Goal: Task Accomplishment & Management: Manage account settings

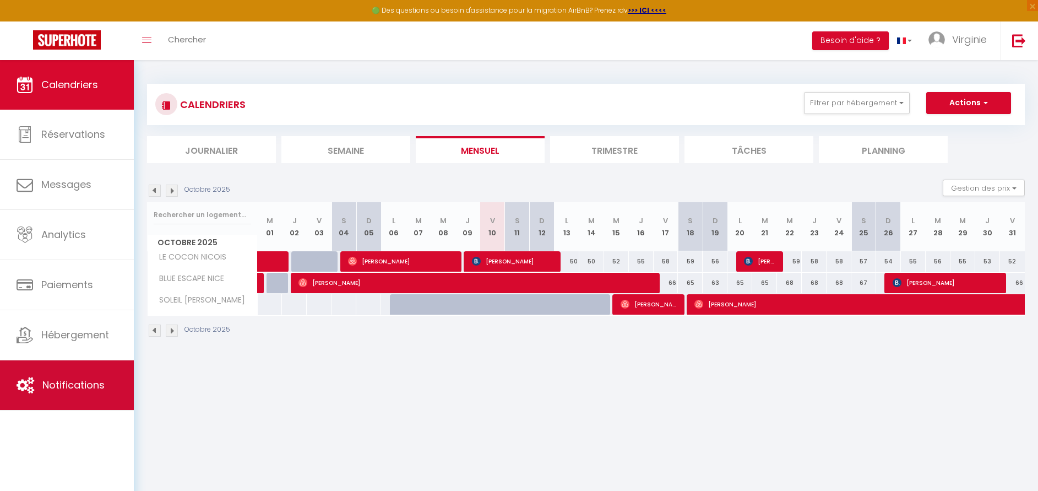
click at [66, 373] on link "Notifications" at bounding box center [67, 385] width 134 height 50
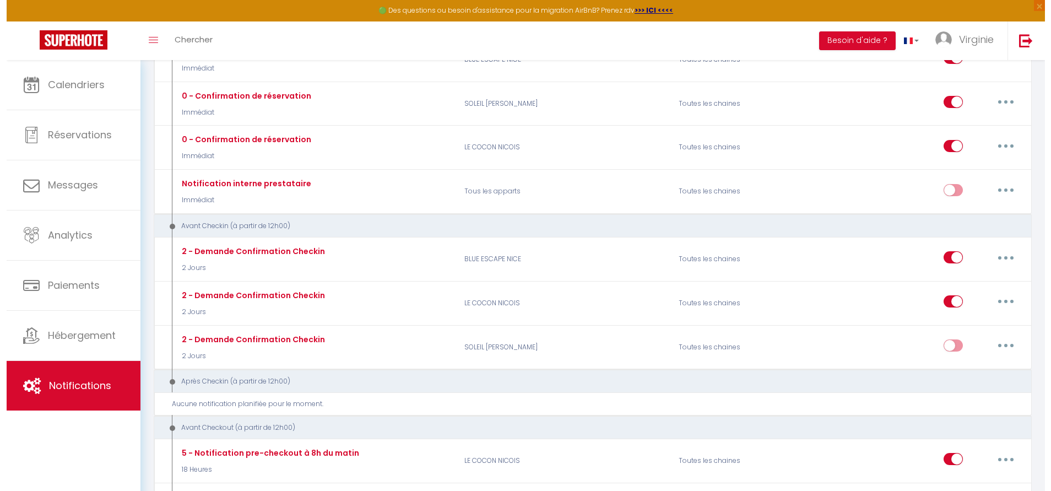
scroll to position [177, 0]
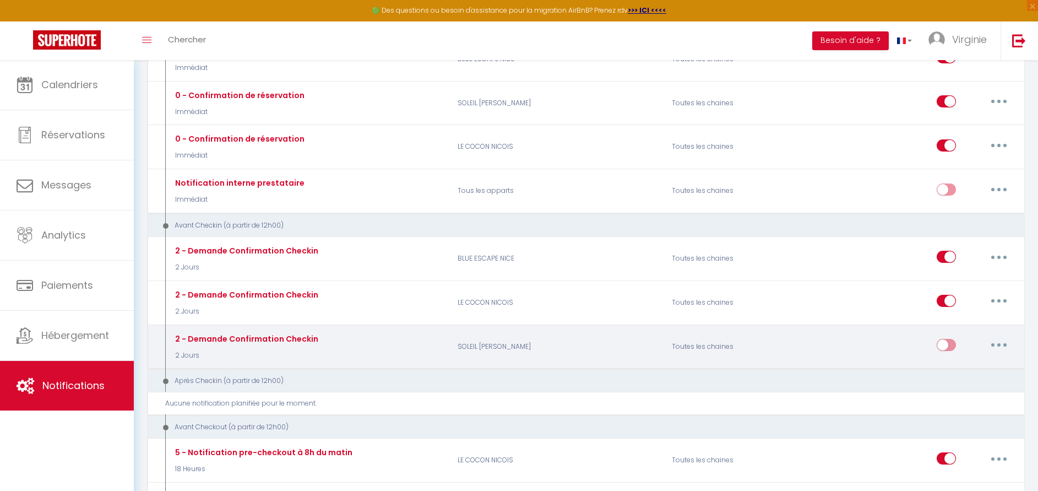
click at [1000, 351] on button "button" at bounding box center [998, 345] width 31 height 18
click at [951, 369] on link "Editer" at bounding box center [969, 370] width 81 height 19
type input "2 - Demande Confirmation Checkin"
select select "2 Jours"
select select "if_booking_is_paid"
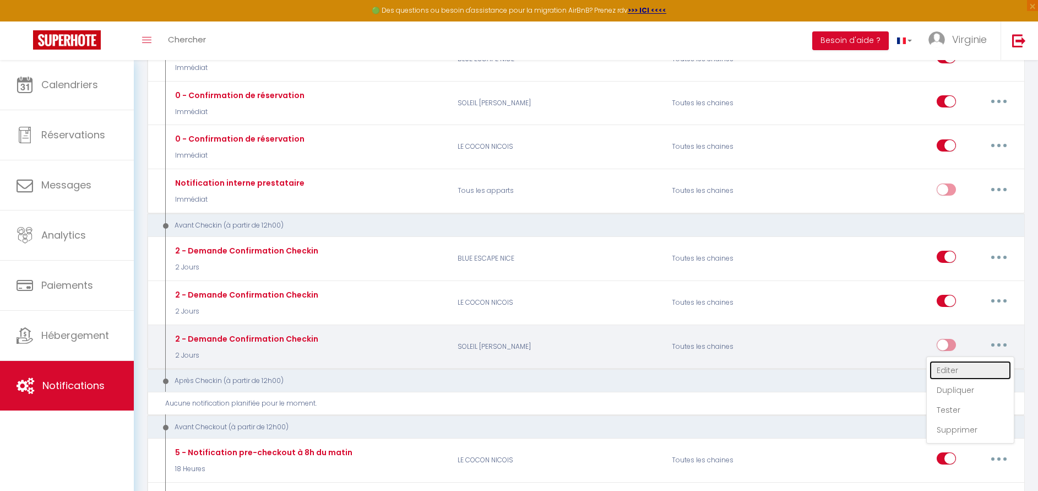
checkbox input "true"
checkbox input "false"
radio input "true"
type input "Procédure pour le checkin - [RENTAL:NAME]"
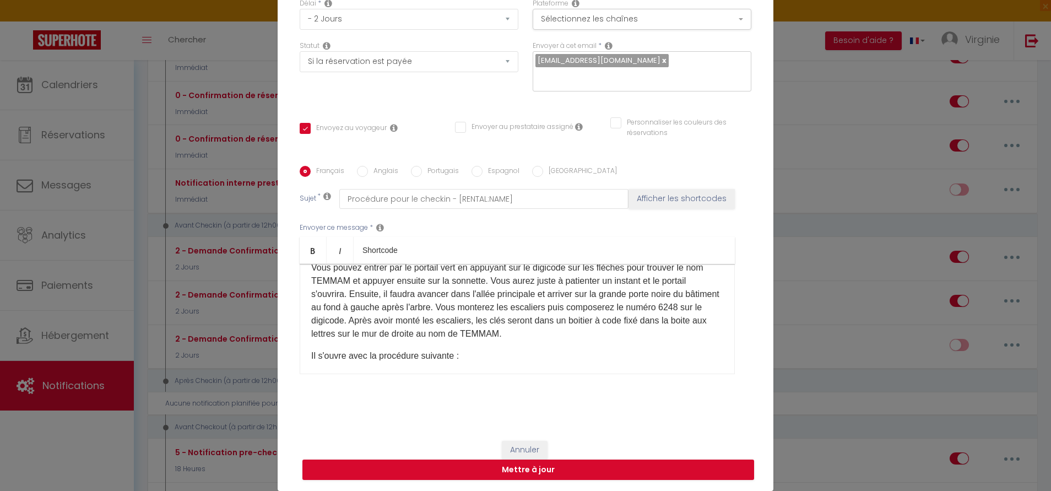
scroll to position [187, 0]
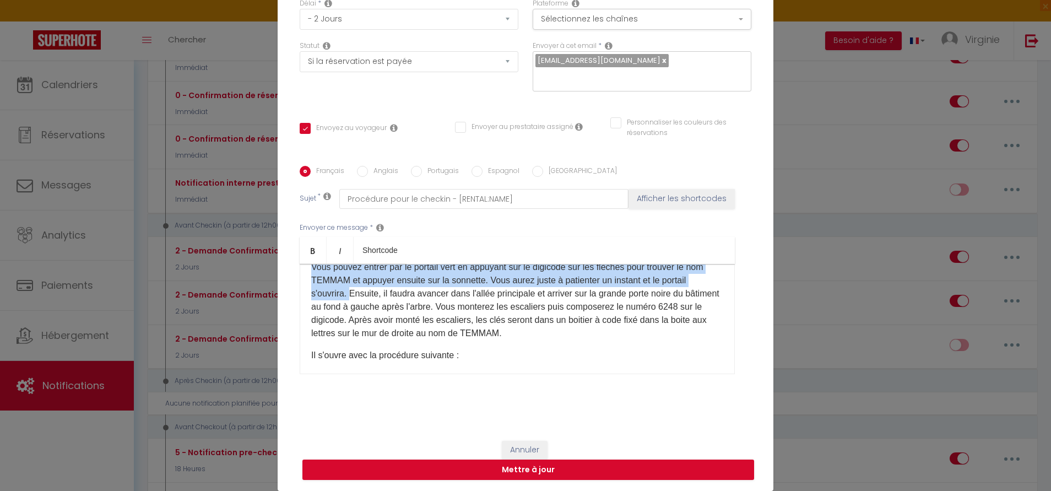
drag, startPoint x: 301, startPoint y: 281, endPoint x: 373, endPoint y: 309, distance: 77.6
click at [373, 309] on div "Bonjour [GUEST:FIRST_NAME], Votre voyage approche, c'est un plaisir de vous acc…" at bounding box center [517, 319] width 435 height 110
copy p "Vous pouvez entrer par le portail vert en appuyant sur le digicode sur les flèc…"
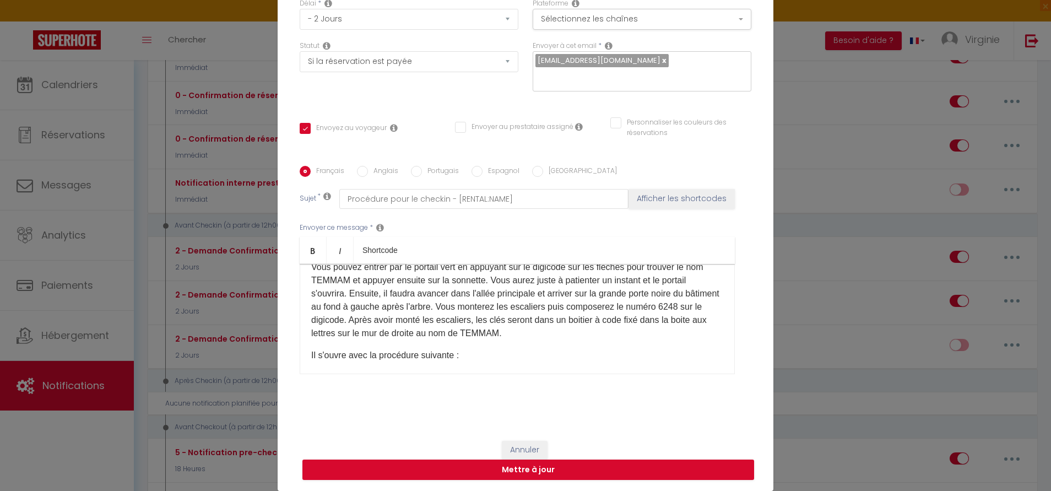
click at [524, 302] on p "Vous pouvez entrer par le portail vert en appuyant sur le digicode sur les flèc…" at bounding box center [517, 299] width 412 height 79
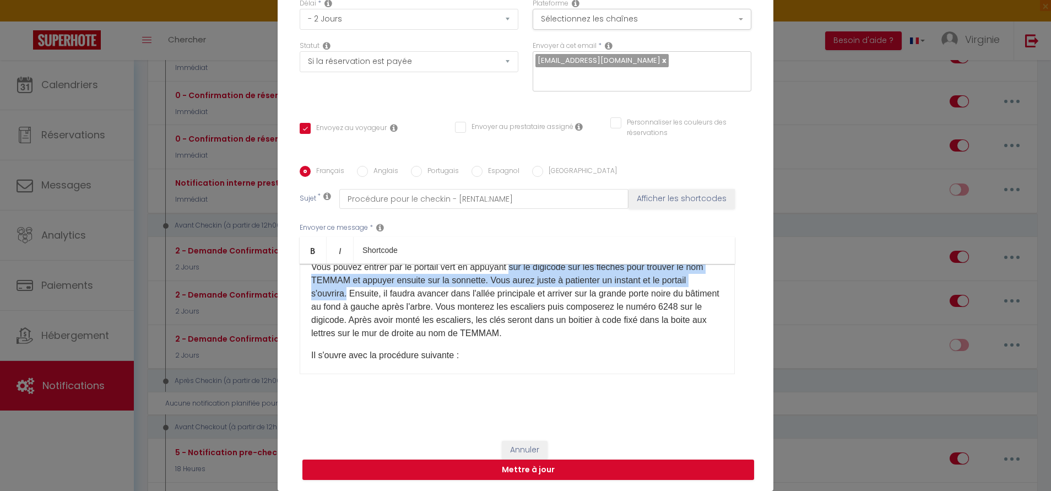
drag, startPoint x: 508, startPoint y: 280, endPoint x: 369, endPoint y: 306, distance: 141.1
click at [369, 306] on p "Vous pouvez entrer par le portail vert en appuyant sur le digicode sur les flèc…" at bounding box center [517, 299] width 412 height 79
copy p "sur le digicode sur les flèches pour trouver le nom TEMMAM et appuyer ensuite s…"
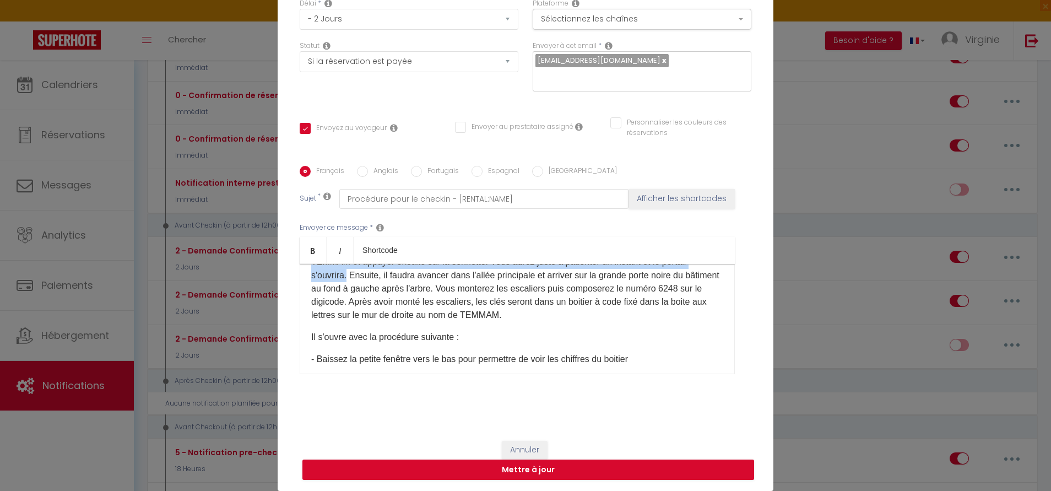
scroll to position [204, 0]
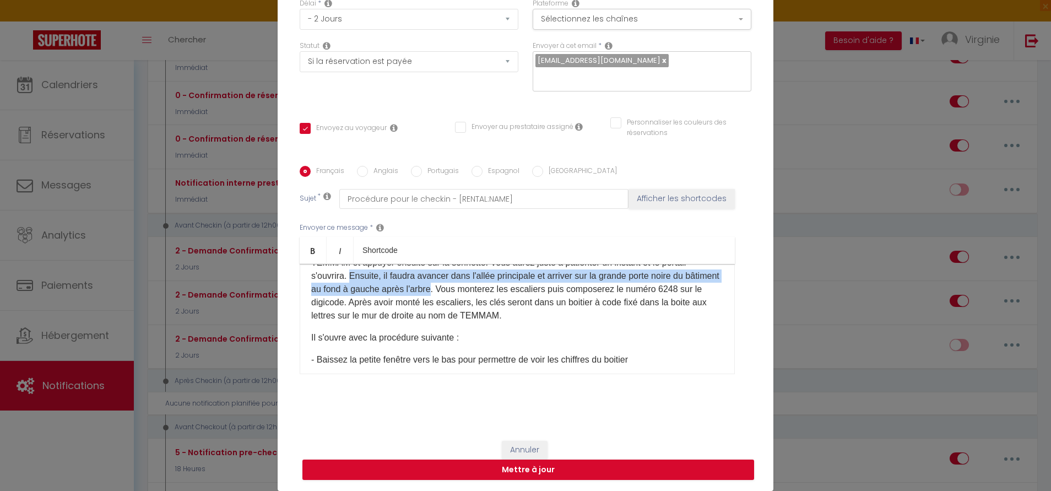
drag, startPoint x: 372, startPoint y: 290, endPoint x: 474, endPoint y: 304, distance: 102.3
click at [474, 304] on p "Vous pouvez entrer par le portail vert en appuyant sur le digicode sur les flèc…" at bounding box center [517, 282] width 412 height 79
copy p "Ensuite, il faudra avancer dans l'allée principale et arriver sur la grande por…"
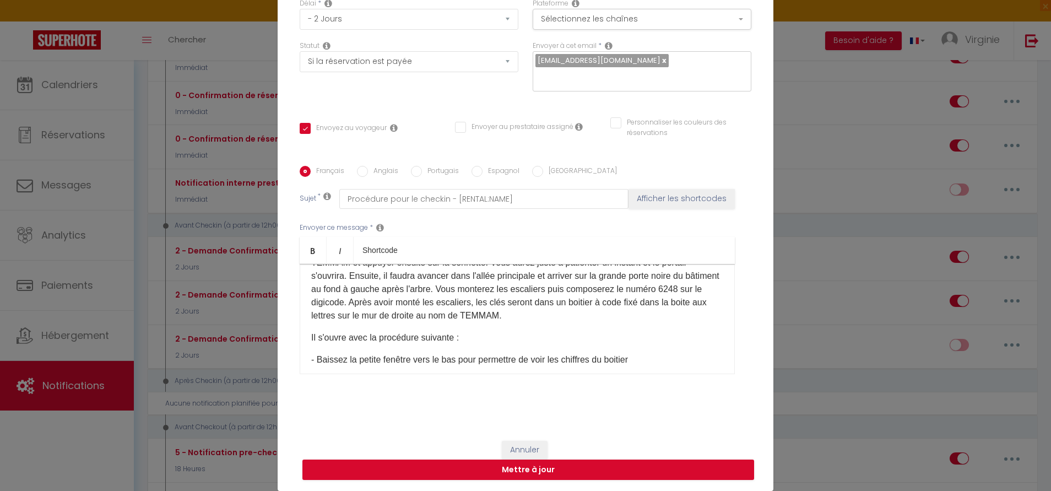
click at [527, 322] on p "Vous pouvez entrer par le portail vert en appuyant sur le digicode sur les flèc…" at bounding box center [517, 282] width 412 height 79
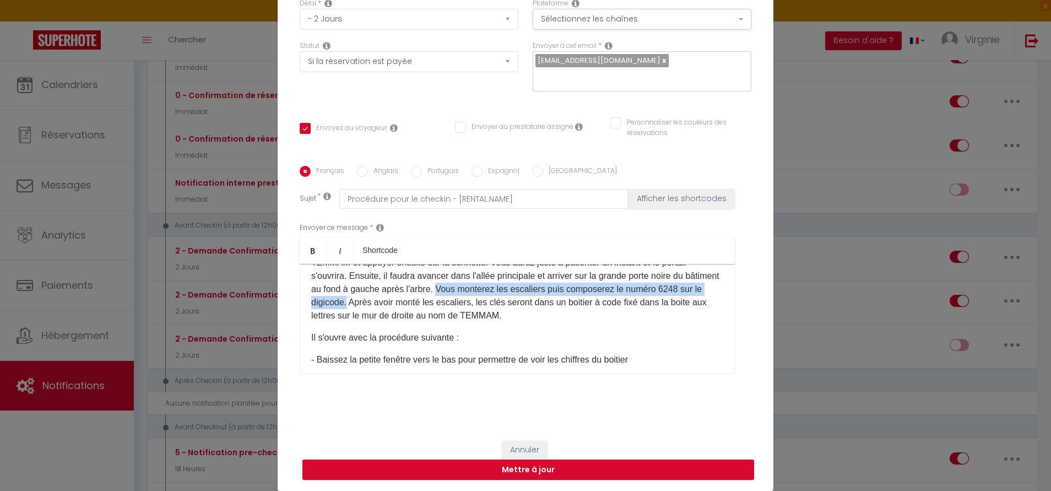
drag, startPoint x: 483, startPoint y: 303, endPoint x: 388, endPoint y: 317, distance: 96.3
click at [388, 317] on p "Vous pouvez entrer par le portail vert en appuyant sur le digicode sur les flèc…" at bounding box center [517, 282] width 412 height 79
copy p "Vous monterez les escaliers puis composerez le numéro 6248 sur le digicode."
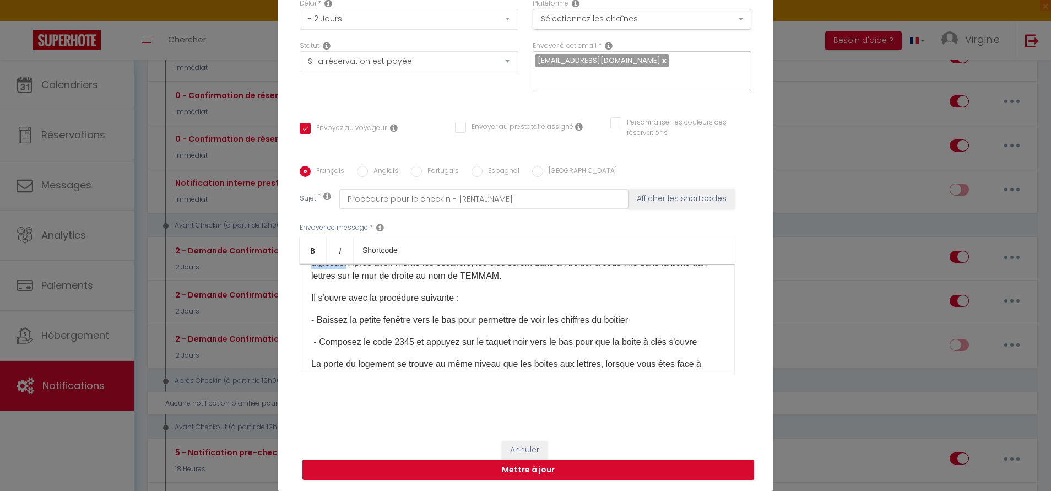
scroll to position [246, 0]
click at [549, 281] on p "Vous pouvez entrer par le portail vert en appuyant sur le digicode sur les flèc…" at bounding box center [517, 241] width 412 height 79
drag, startPoint x: 550, startPoint y: 291, endPoint x: 390, endPoint y: 276, distance: 159.8
click at [390, 276] on p "Vous pouvez entrer par le portail vert en appuyant sur le digicode sur les flèc…" at bounding box center [517, 241] width 412 height 79
copy p "Après avoir monté les escaliers, les clés seront dans un boitier à code fixé da…"
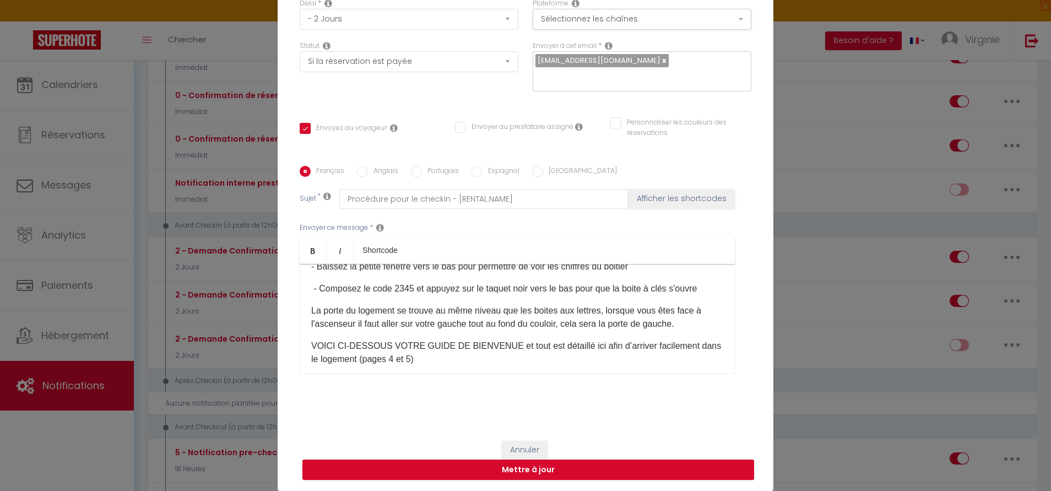
scroll to position [298, 0]
click at [302, 280] on div "Bonjour [GUEST:FIRST_NAME], Votre voyage approche, c'est un plaisir de vous acc…" at bounding box center [517, 319] width 435 height 110
drag, startPoint x: 310, startPoint y: 302, endPoint x: 443, endPoint y: 298, distance: 132.8
click at [443, 294] on p "​ - Composez le code 2345 et appuyez sur le taquet noir vers le bas pour que​ l…" at bounding box center [517, 287] width 412 height 13
copy p "Composez le code 2345 et appuy"
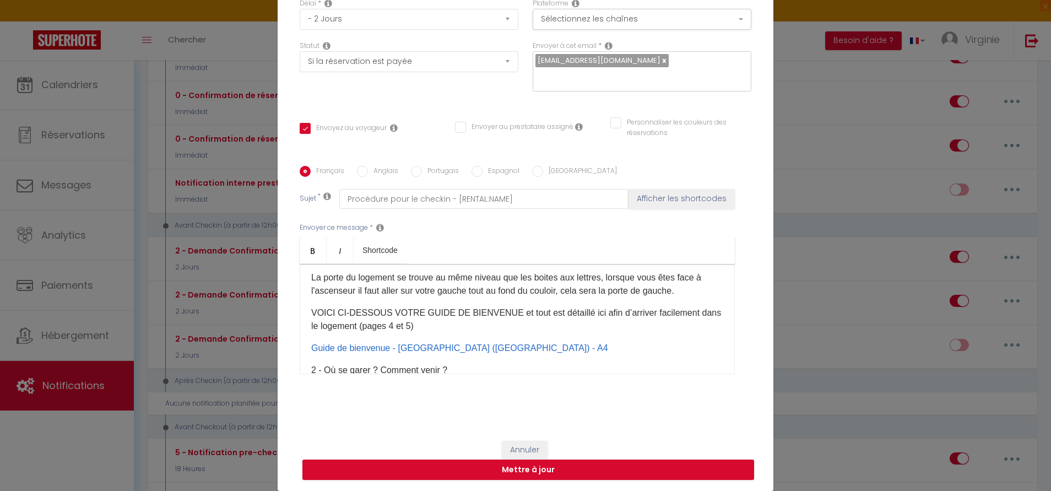
scroll to position [331, 0]
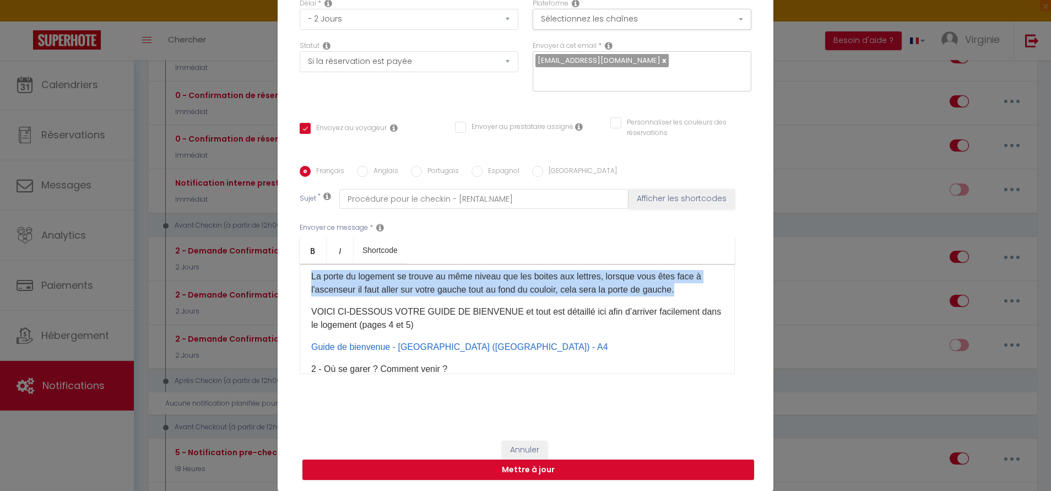
drag, startPoint x: 303, startPoint y: 292, endPoint x: 677, endPoint y: 305, distance: 374.1
click at [677, 305] on div "Bonjour [GUEST:FIRST_NAME], Votre voyage approche, c'est un plaisir de vous acc…" at bounding box center [517, 319] width 435 height 110
copy p "La porte du logement se trouve au même niveau que les boites aux lettres, lorsq…"
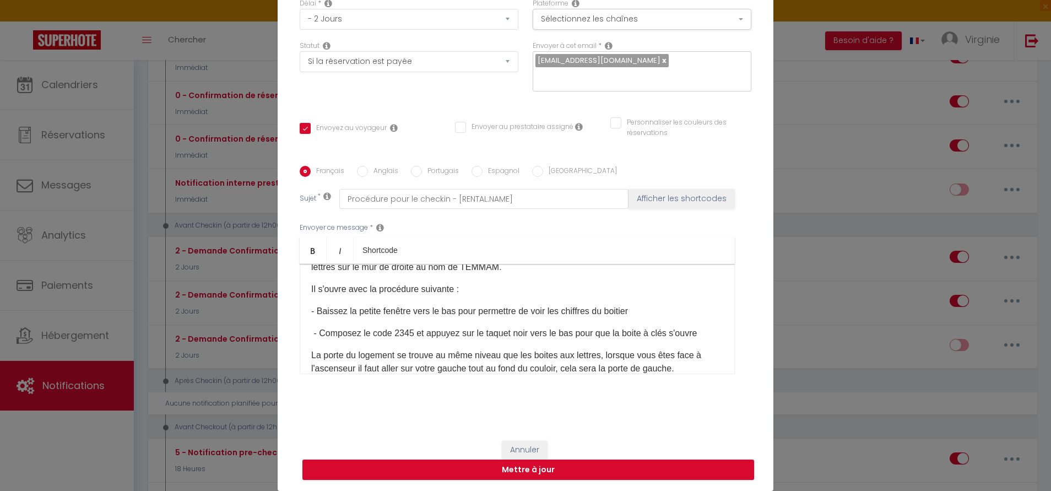
scroll to position [252, 0]
